Goal: Navigation & Orientation: Find specific page/section

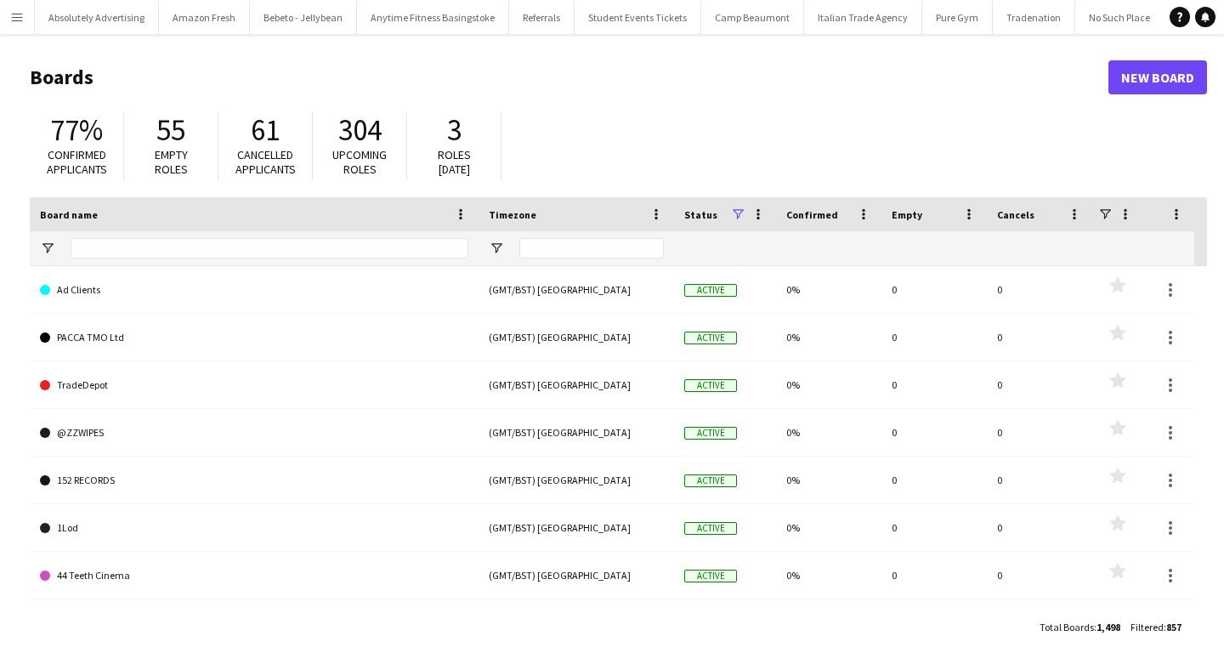
click at [20, 21] on app-icon "Menu" at bounding box center [17, 17] width 14 height 14
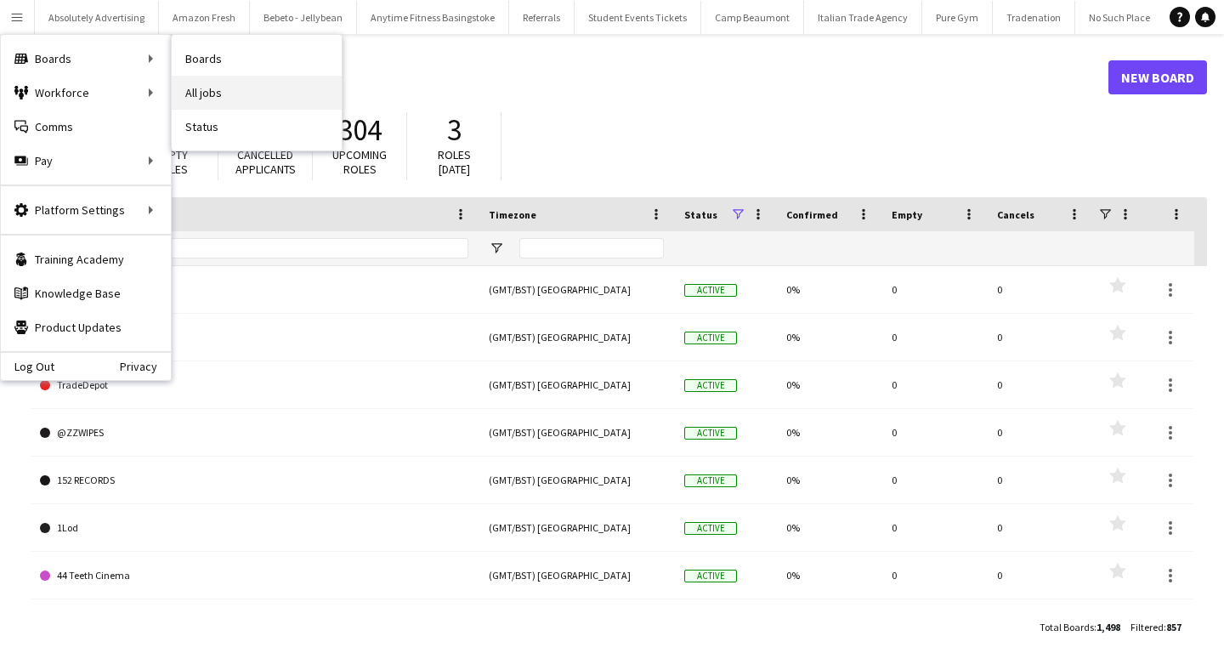
click at [221, 83] on link "All jobs" at bounding box center [257, 93] width 170 height 34
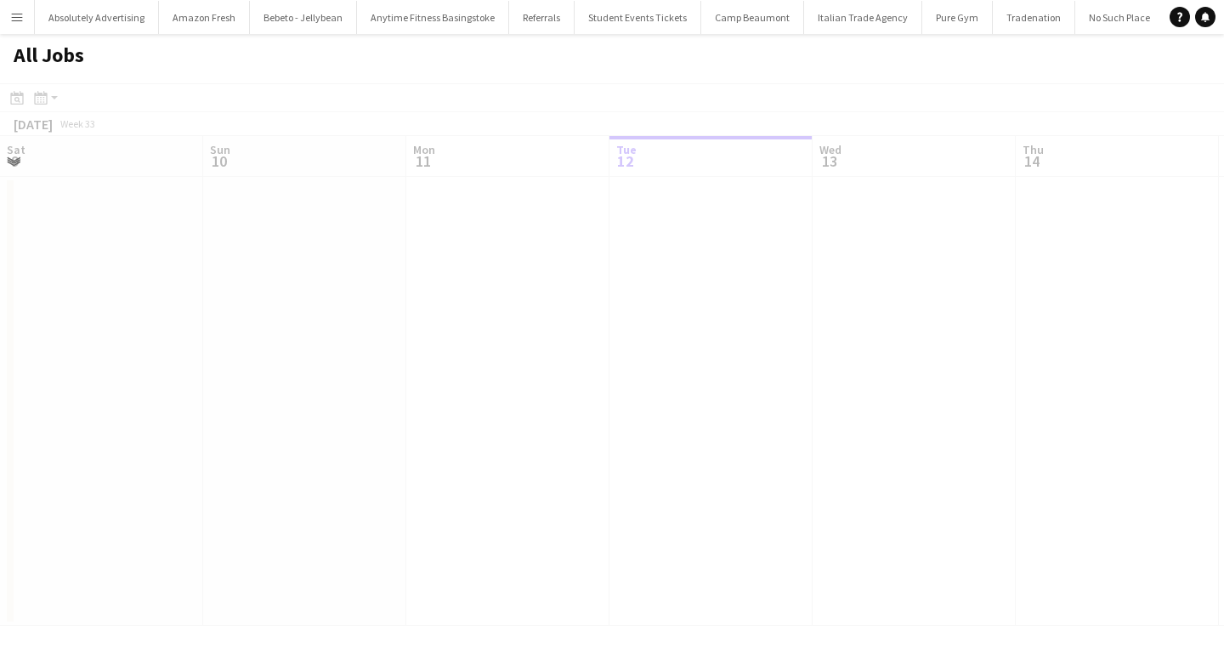
scroll to position [0, 406]
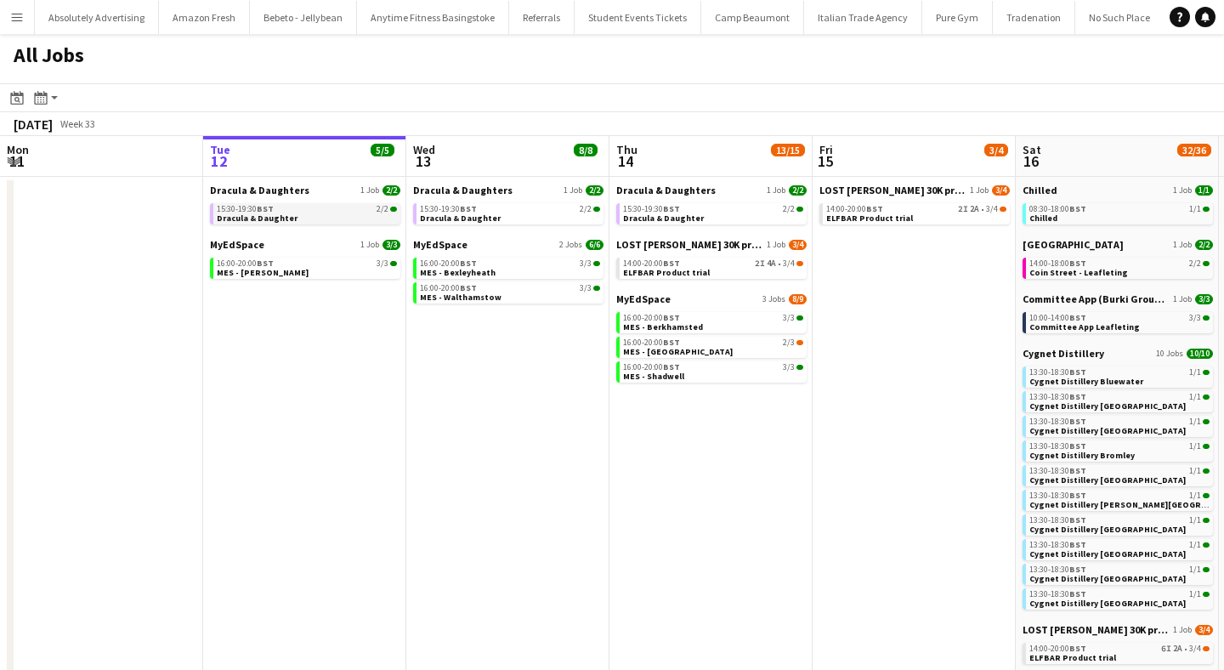
click at [281, 206] on div "15:30-19:30 BST 2/2" at bounding box center [307, 209] width 180 height 8
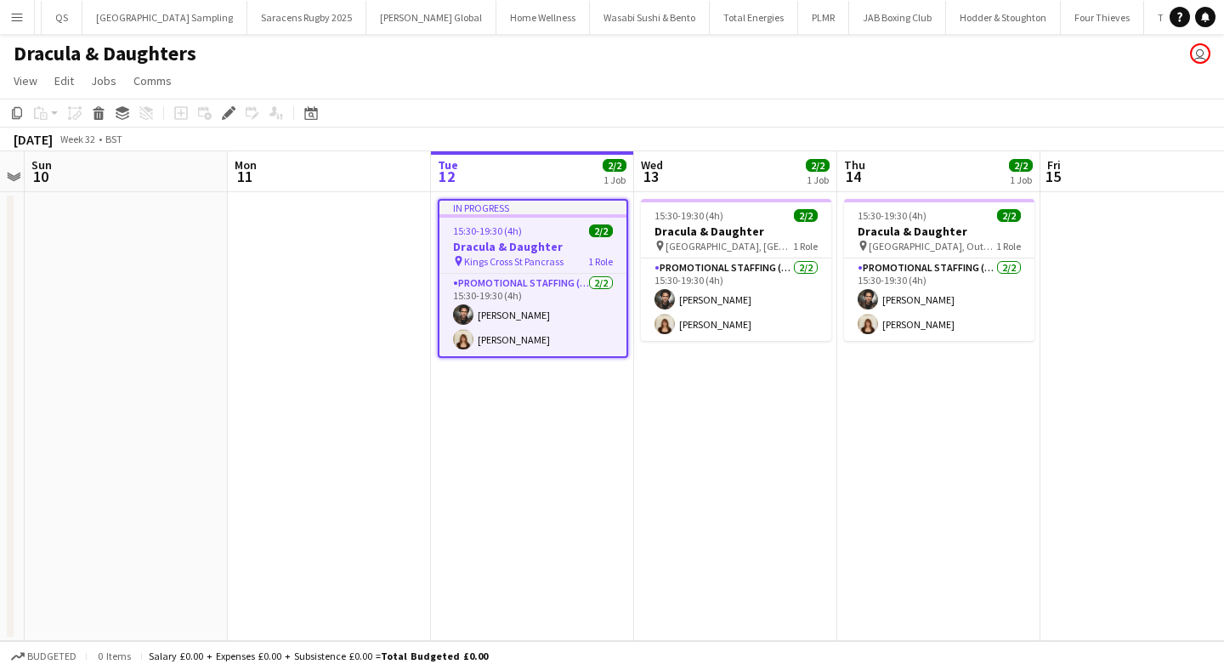
scroll to position [0, 58105]
click at [229, 111] on icon at bounding box center [228, 113] width 9 height 9
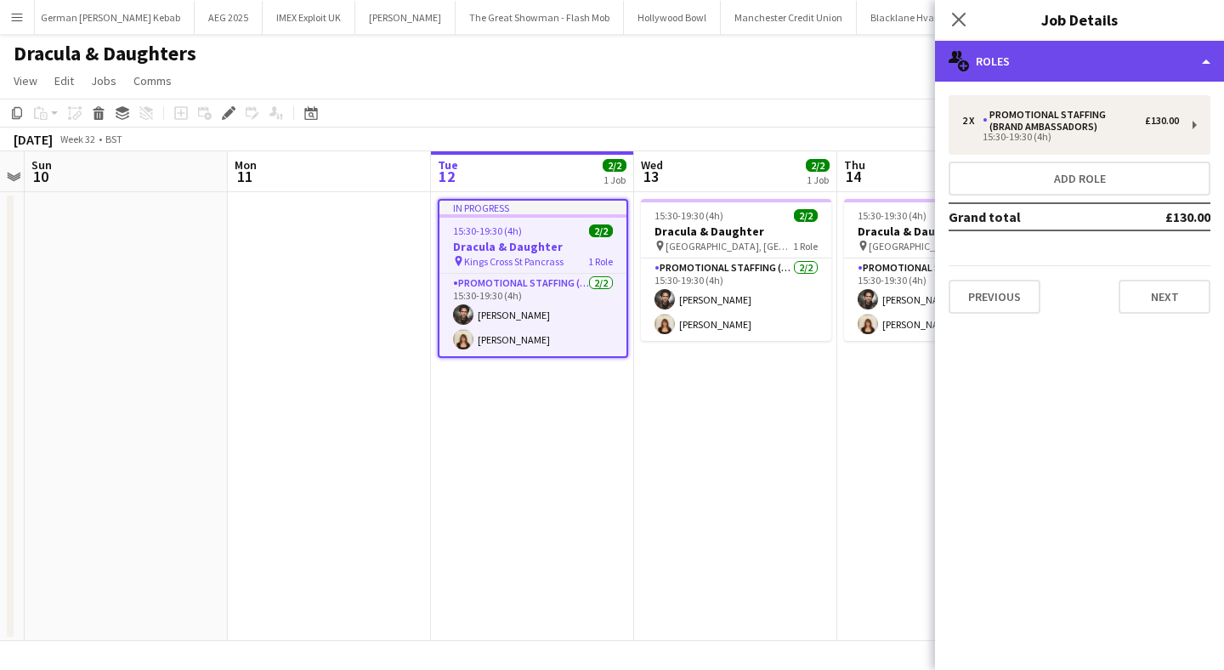
click at [1105, 56] on div "multiple-users-add Roles" at bounding box center [1079, 61] width 289 height 41
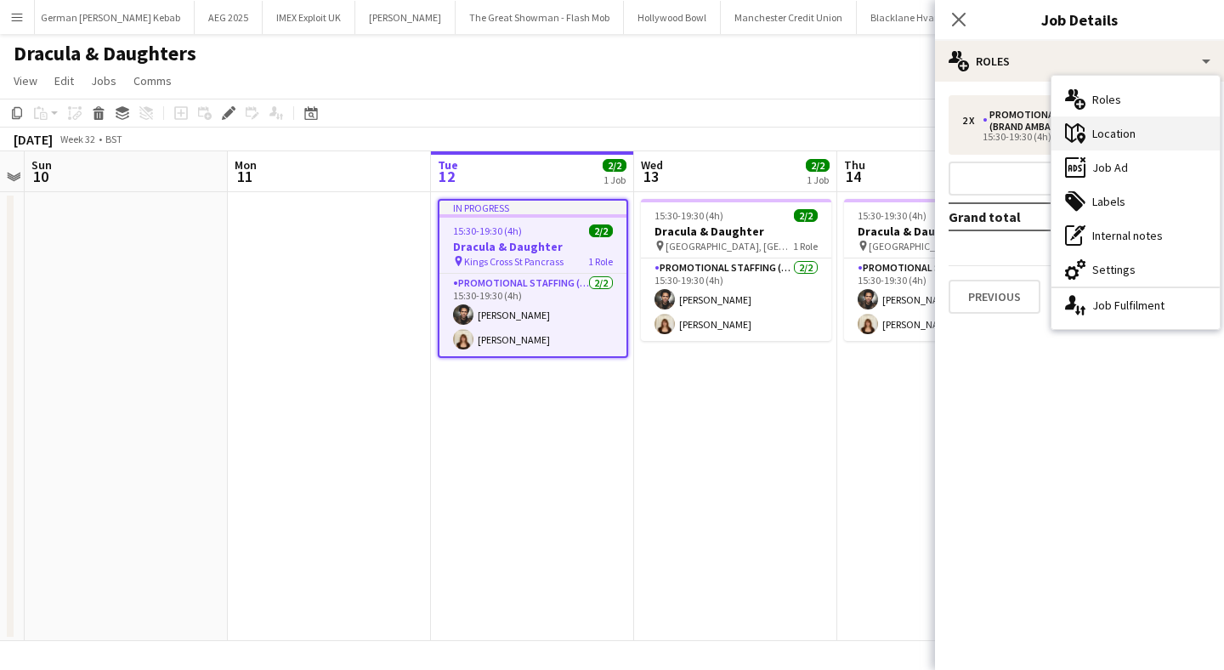
click at [1129, 136] on div "maps-pin-1 Location" at bounding box center [1135, 133] width 168 height 34
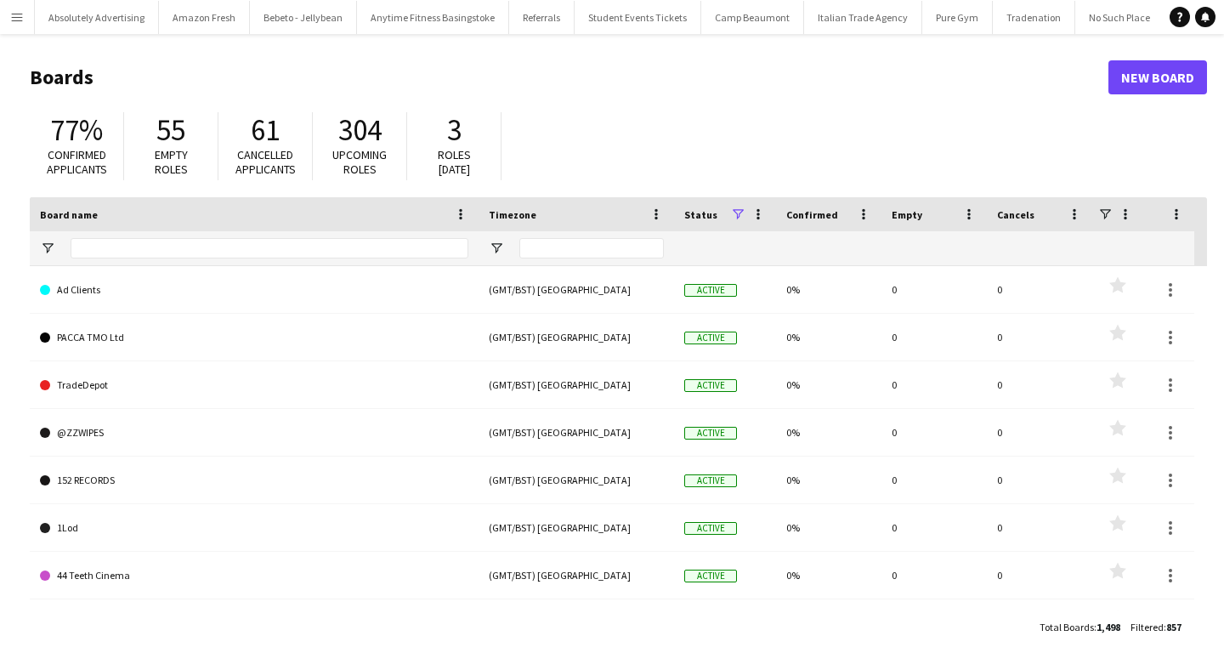
click at [17, 22] on app-icon "Menu" at bounding box center [17, 17] width 14 height 14
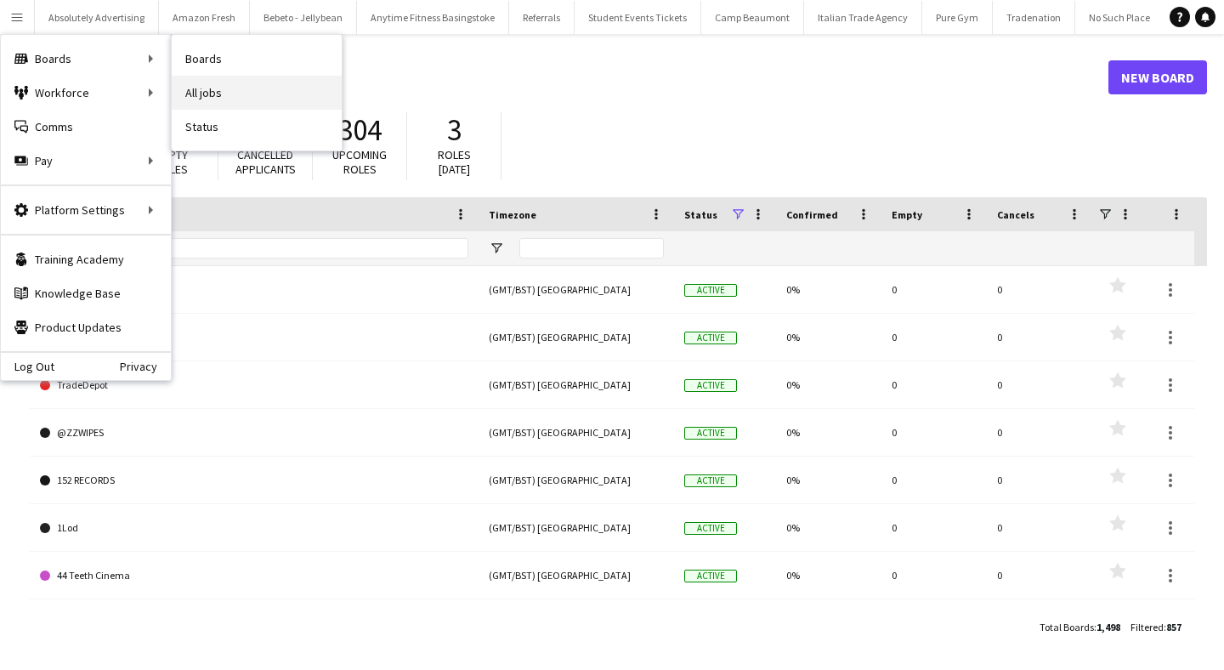
click at [233, 92] on link "All jobs" at bounding box center [257, 93] width 170 height 34
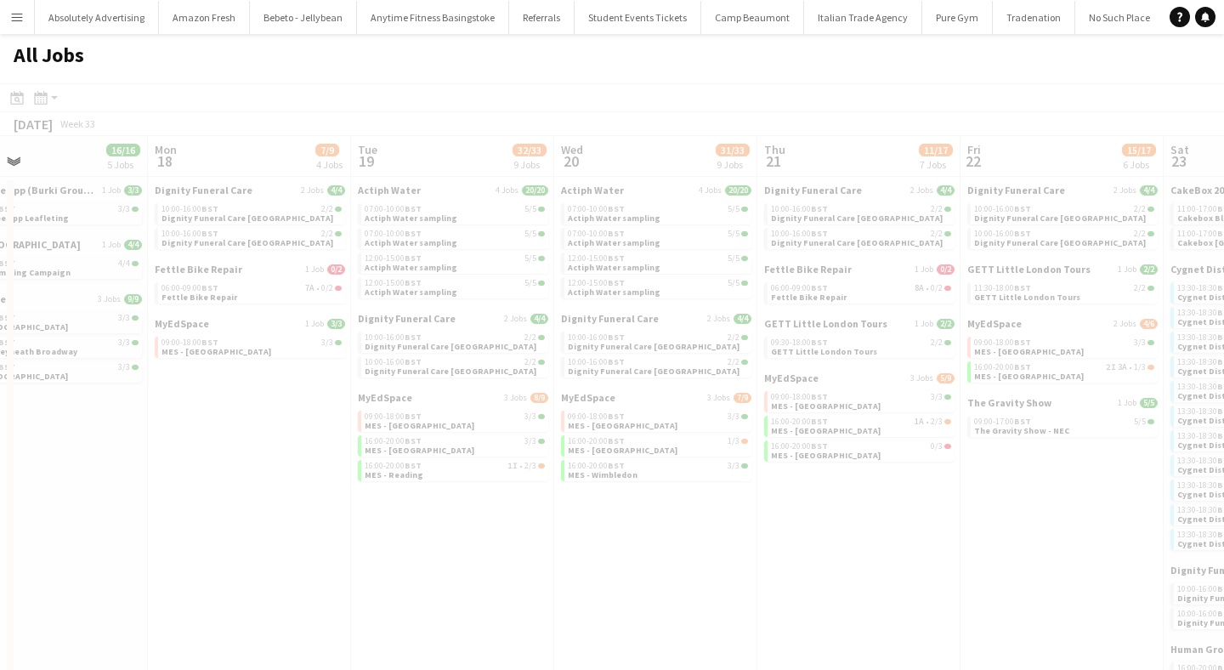
scroll to position [0, 540]
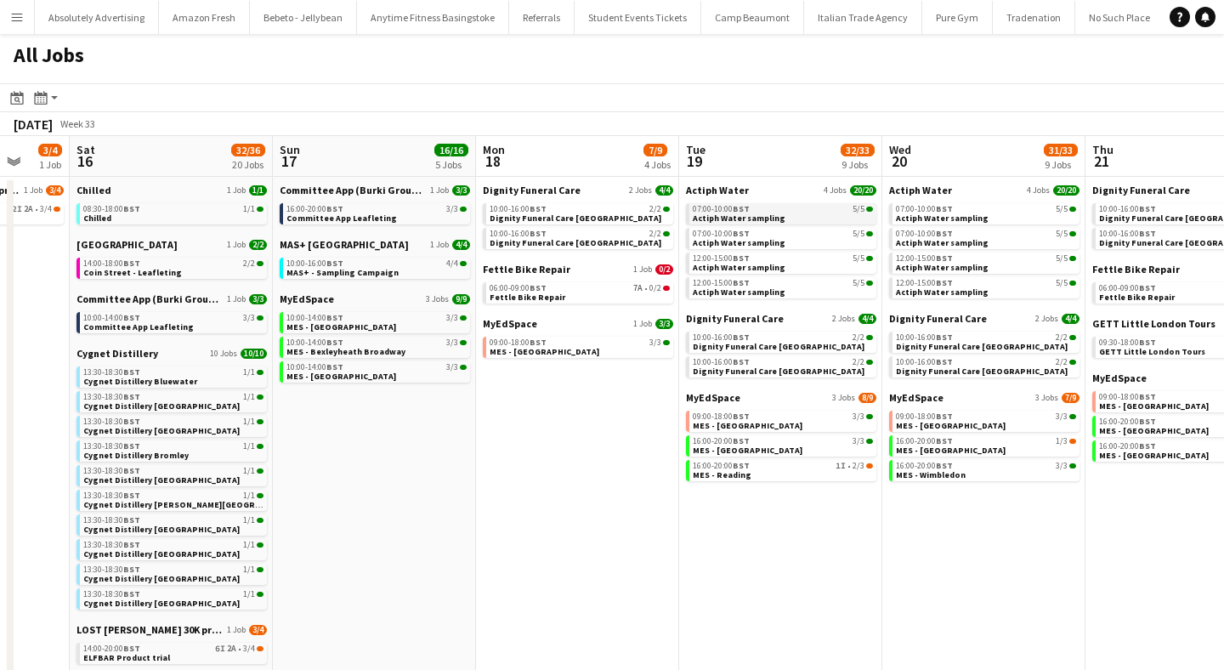
click at [753, 212] on span "Actiph Water sampling" at bounding box center [739, 217] width 93 height 11
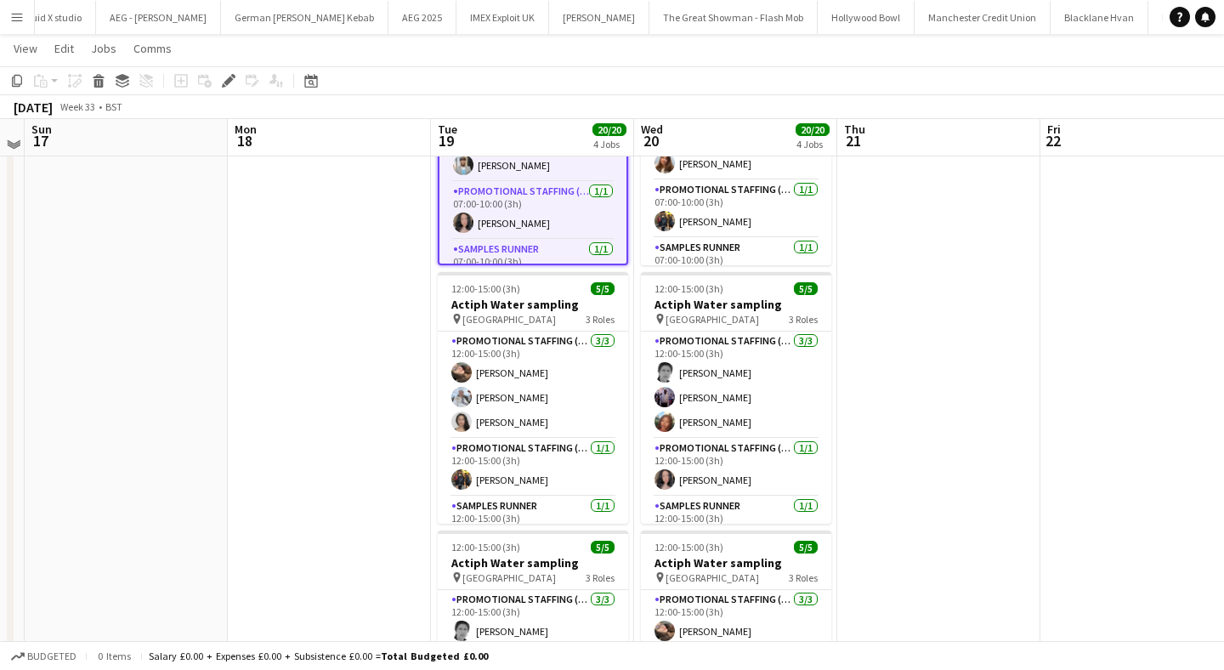
scroll to position [437, 0]
